Goal: Information Seeking & Learning: Check status

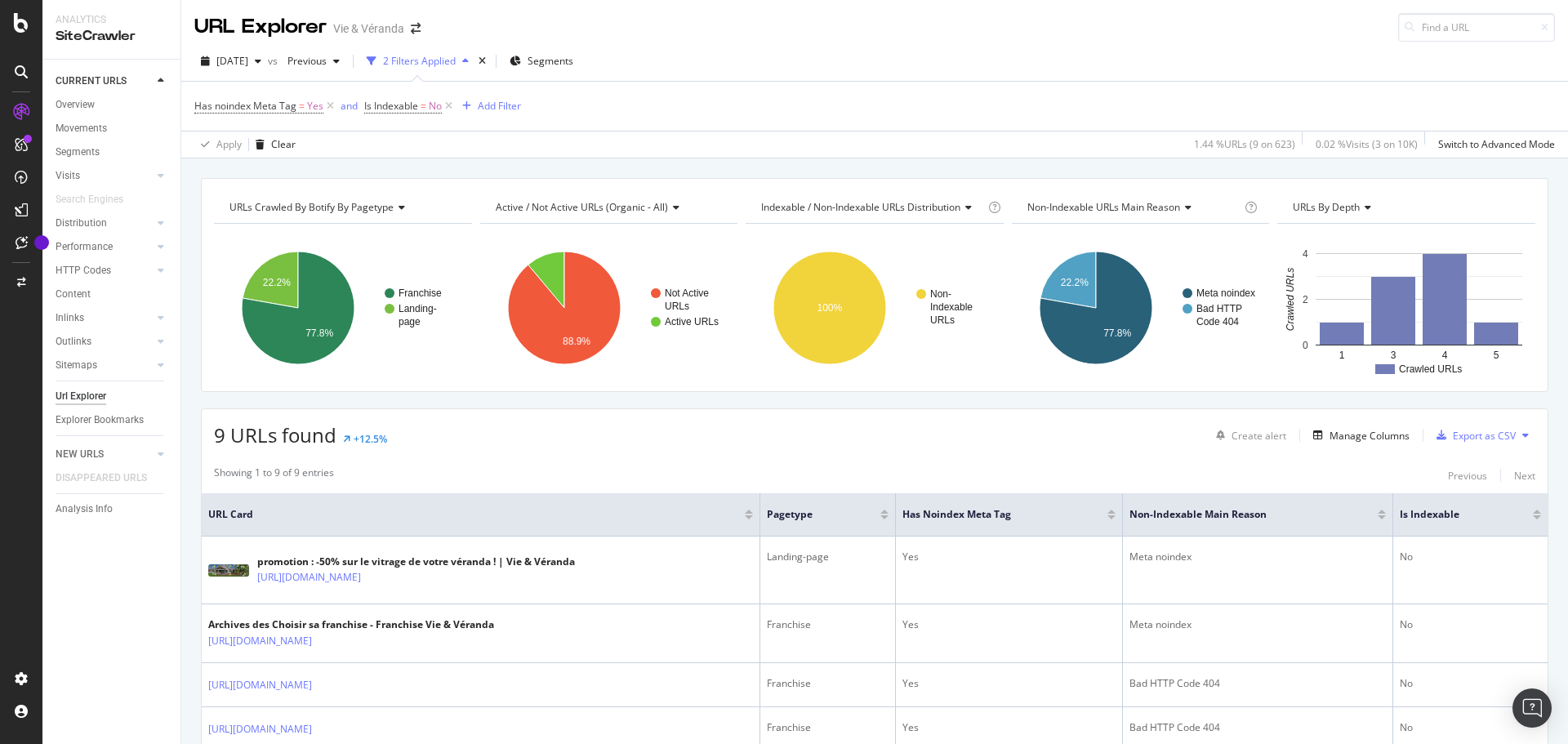
click at [1544, 19] on div "URL Explorer Vie & Véranda" at bounding box center [874, 21] width 1387 height 42
